Goal: Task Accomplishment & Management: Use online tool/utility

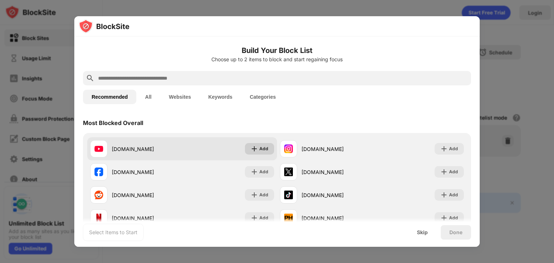
click at [256, 151] on div "Add" at bounding box center [259, 149] width 29 height 12
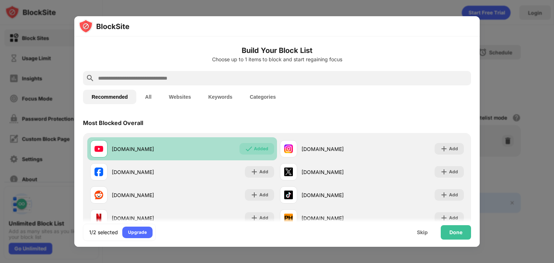
click at [256, 151] on div "Added" at bounding box center [261, 148] width 14 height 7
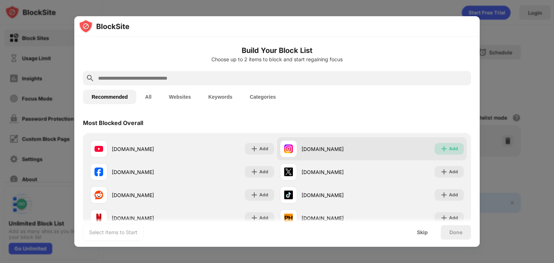
click at [451, 151] on div "Add" at bounding box center [453, 148] width 9 height 7
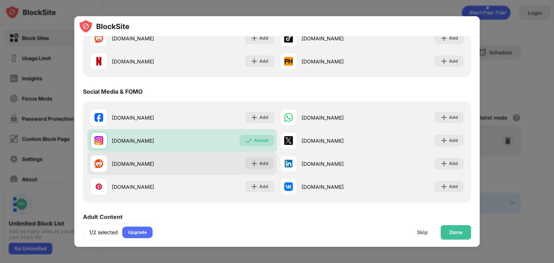
scroll to position [168, 0]
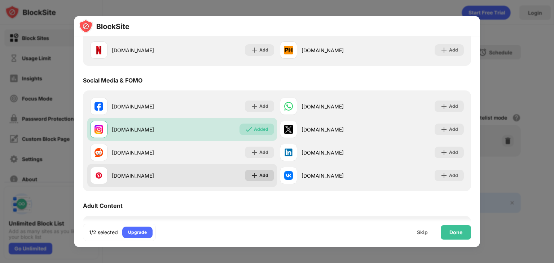
click at [254, 172] on img at bounding box center [254, 175] width 7 height 7
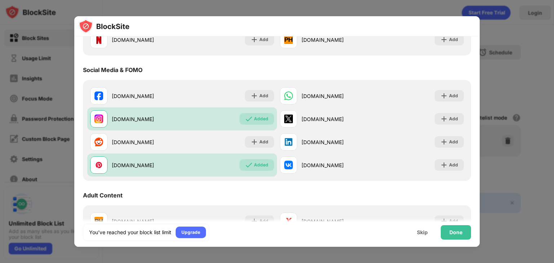
scroll to position [216, 0]
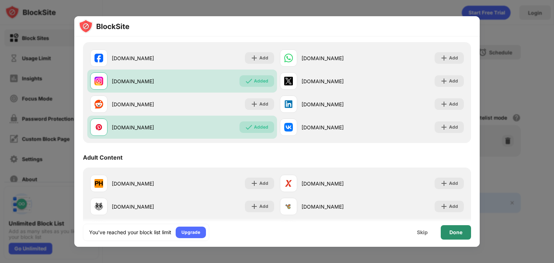
click at [463, 232] on div "Done" at bounding box center [455, 232] width 30 height 14
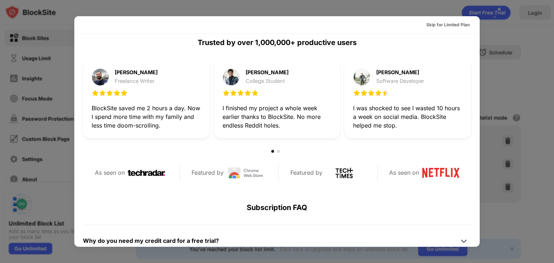
scroll to position [312, 0]
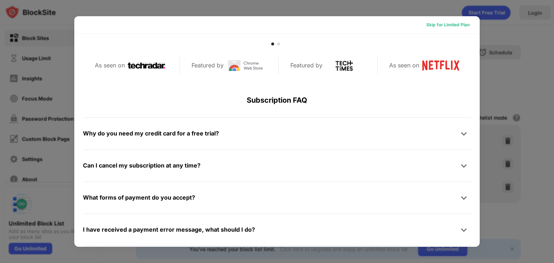
click at [435, 27] on div "Skip for Limited Plan" at bounding box center [447, 24] width 43 height 7
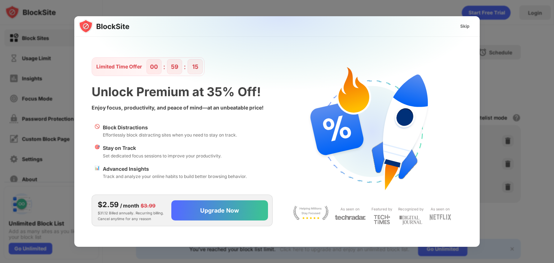
click at [452, 21] on img at bounding box center [281, 87] width 405 height 143
click at [471, 29] on div "Skip" at bounding box center [464, 27] width 21 height 12
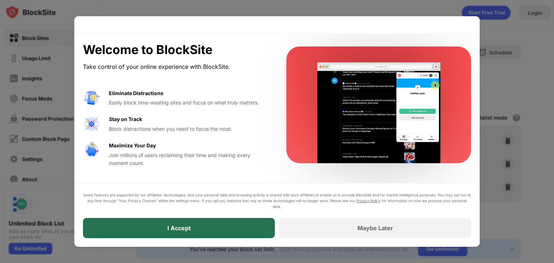
click at [231, 224] on div "I Accept" at bounding box center [179, 228] width 192 height 20
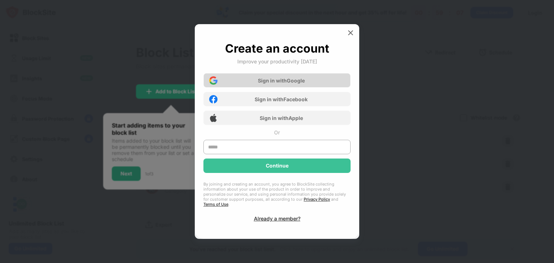
click at [281, 84] on div "Sign in with Google" at bounding box center [281, 80] width 47 height 6
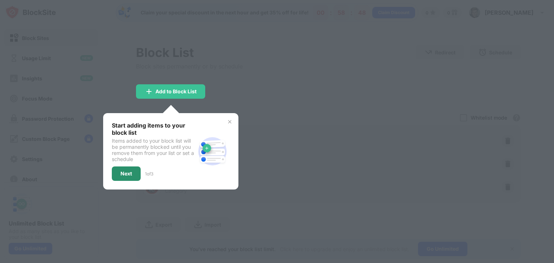
click at [122, 167] on div "Next" at bounding box center [126, 174] width 29 height 14
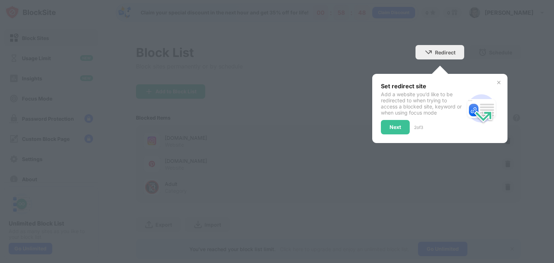
click at [122, 166] on div at bounding box center [277, 131] width 554 height 263
click at [257, 147] on div at bounding box center [277, 131] width 554 height 263
click at [257, 146] on div at bounding box center [277, 131] width 554 height 263
click at [384, 136] on div "Set redirect site Add a website you’d like to be redirected to when trying to a…" at bounding box center [439, 108] width 135 height 69
click at [390, 126] on div "Next" at bounding box center [395, 127] width 12 height 6
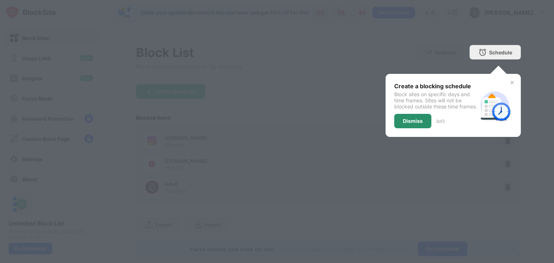
click at [394, 128] on div "Dismiss" at bounding box center [412, 121] width 37 height 14
